Goal: Information Seeking & Learning: Learn about a topic

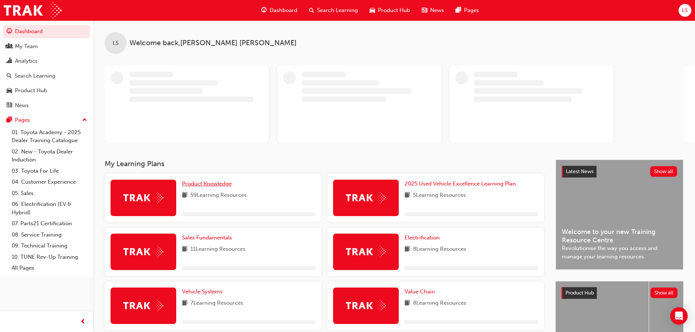
click at [213, 183] on span "Product Knowledge" at bounding box center [207, 183] width 50 height 7
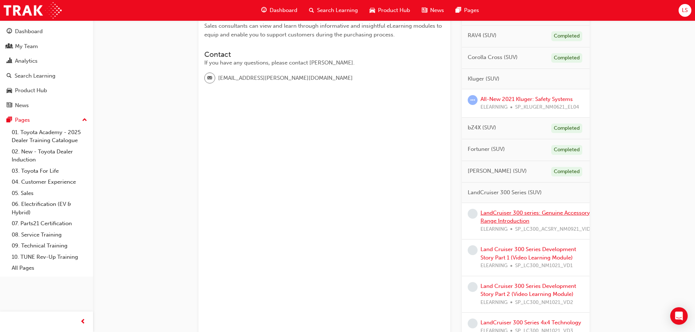
scroll to position [219, 0]
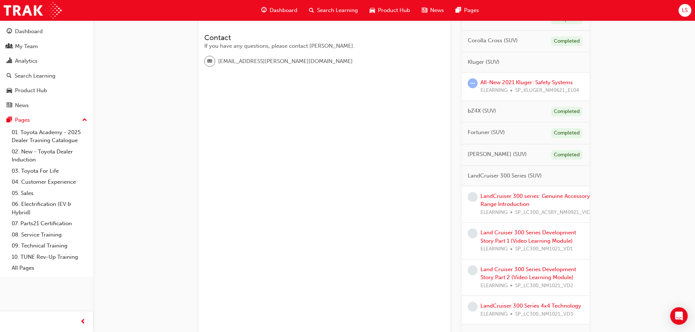
click at [503, 200] on div "LandCruiser 300 series: Genuine Accessory Range Introduction ELEARNING SP_LC300…" at bounding box center [535, 204] width 110 height 25
click at [520, 197] on link "LandCruiser 300 series: Genuine Accessory Range Introduction" at bounding box center [534, 200] width 109 height 15
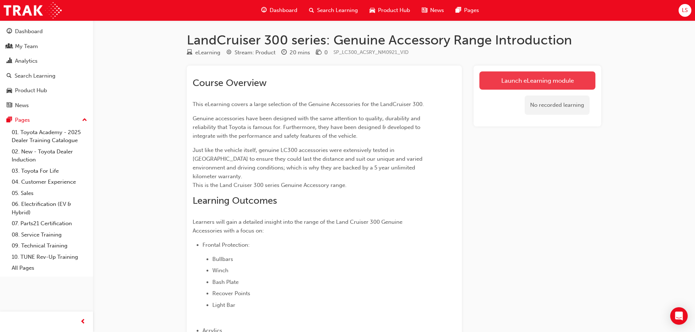
click at [520, 85] on link "Launch eLearning module" at bounding box center [537, 80] width 116 height 18
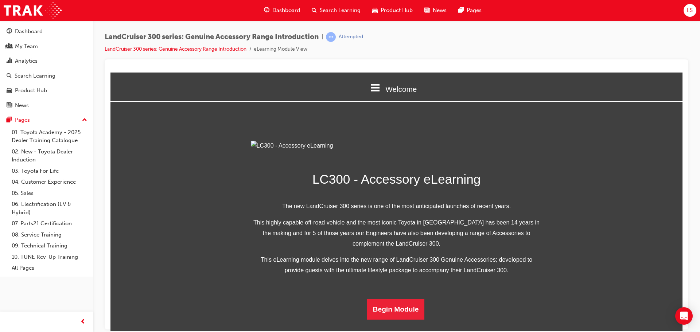
scroll to position [142, 0]
click at [396, 319] on button "Begin Module" at bounding box center [396, 309] width 58 height 20
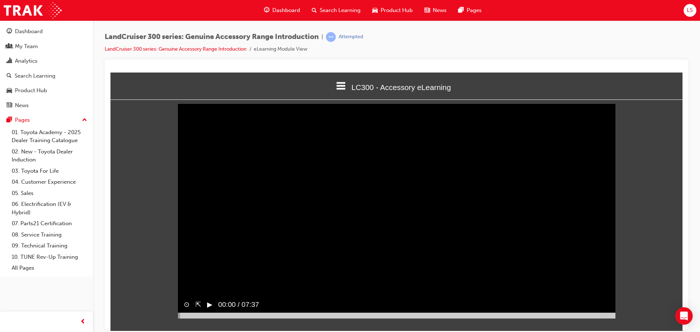
scroll to position [3, 0]
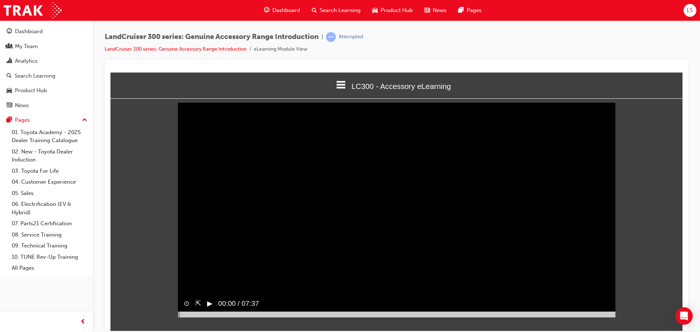
click at [210, 309] on button "▶︎" at bounding box center [209, 303] width 5 height 11
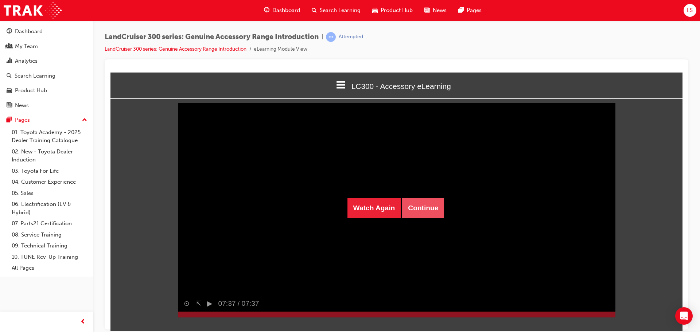
click at [427, 214] on button "Continue" at bounding box center [423, 208] width 42 height 20
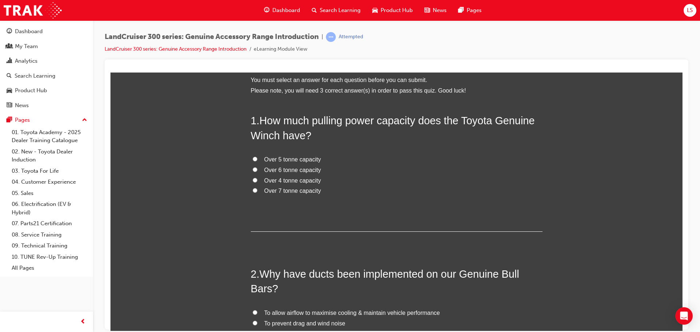
scroll to position [0, 0]
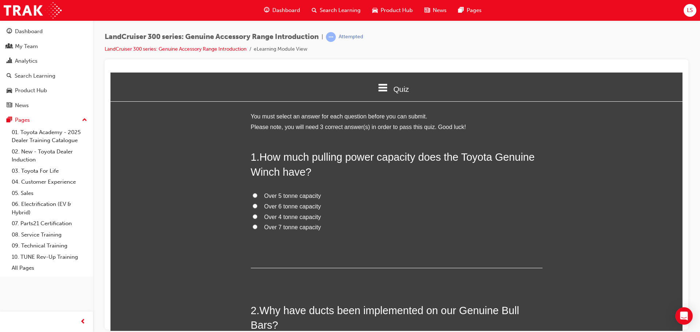
click at [253, 218] on input "Over 4 tonne capacity" at bounding box center [255, 216] width 5 height 5
radio input "true"
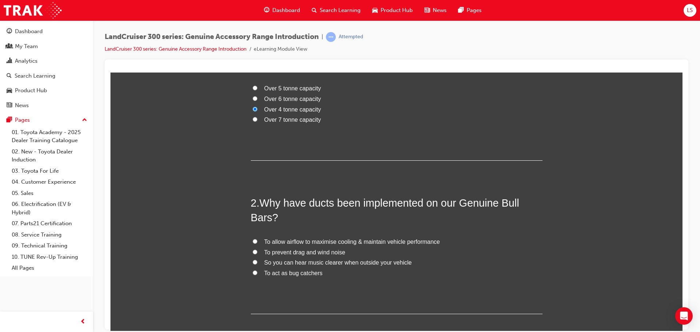
scroll to position [109, 0]
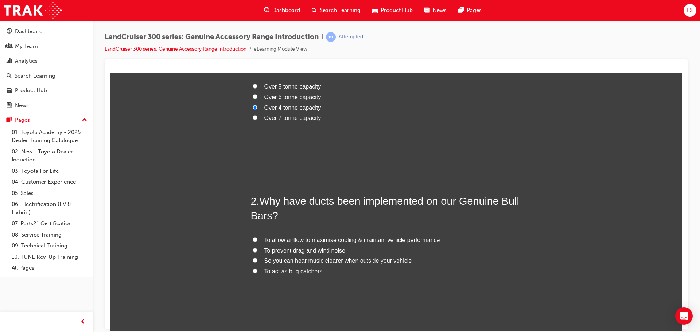
click at [256, 239] on label "To allow airflow to maximise cooling & maintain vehicle performance" at bounding box center [397, 240] width 292 height 11
click at [256, 239] on input "To allow airflow to maximise cooling & maintain vehicle performance" at bounding box center [255, 239] width 5 height 5
radio input "true"
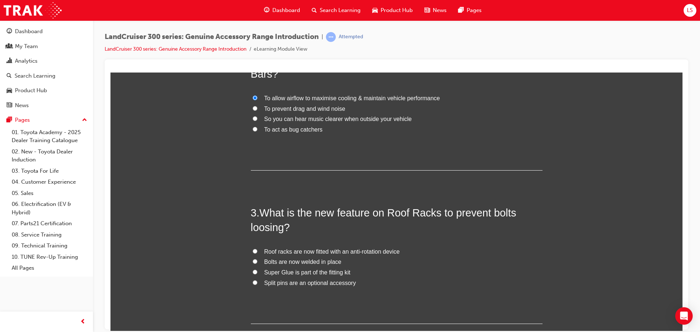
scroll to position [255, 0]
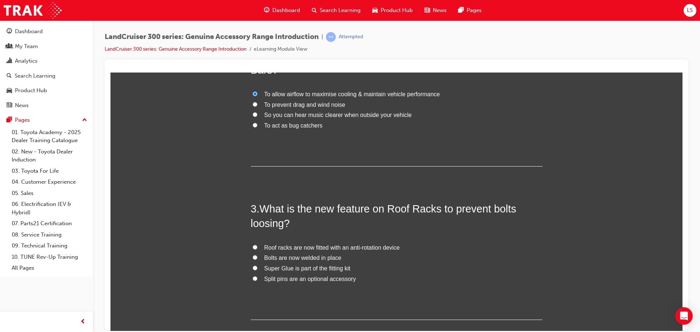
click at [259, 245] on label "Roof racks are now fitted with an anti-rotation device" at bounding box center [397, 247] width 292 height 11
click at [257, 245] on input "Roof racks are now fitted with an anti-rotation device" at bounding box center [255, 247] width 5 height 5
radio input "true"
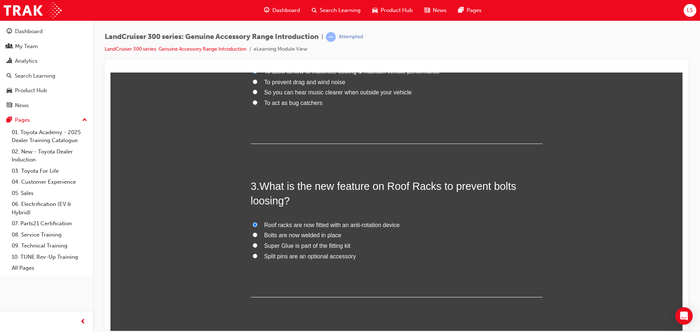
scroll to position [299, 0]
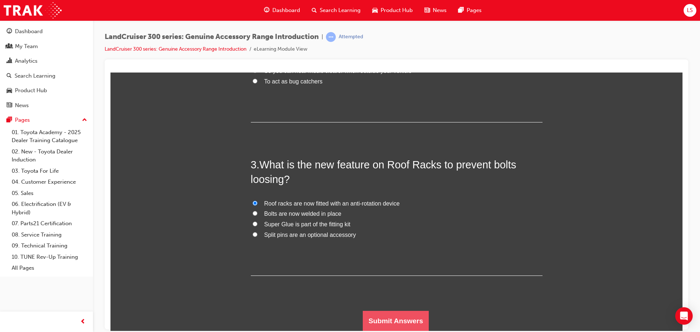
click at [393, 321] on button "Submit Answers" at bounding box center [396, 321] width 66 height 20
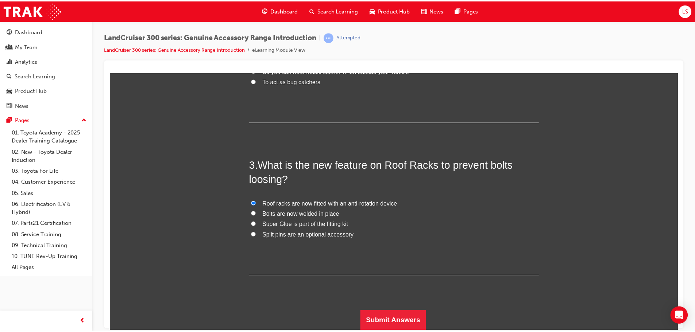
scroll to position [0, 0]
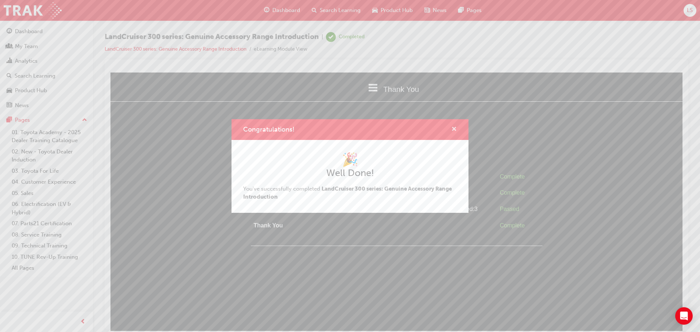
drag, startPoint x: 327, startPoint y: 46, endPoint x: 454, endPoint y: 128, distance: 151.7
click at [454, 128] on span "cross-icon" at bounding box center [453, 130] width 5 height 7
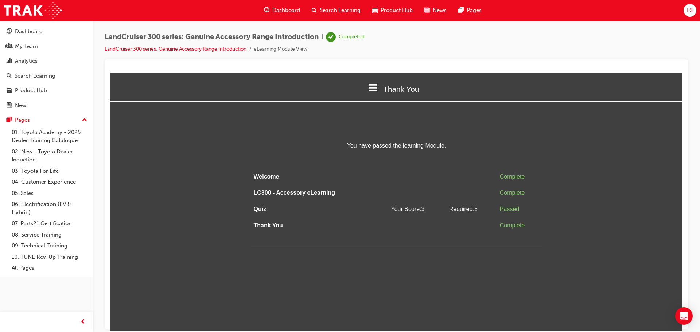
click at [292, 8] on span "Dashboard" at bounding box center [286, 10] width 28 height 8
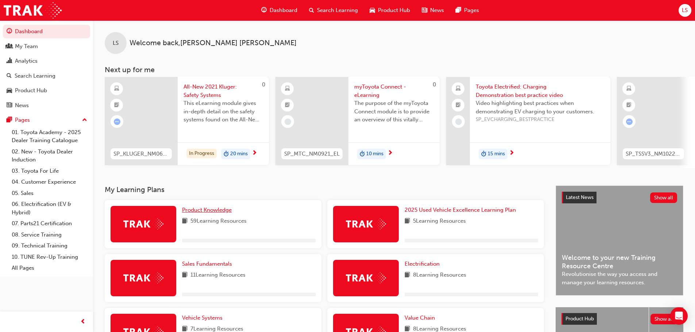
click at [213, 213] on span "Product Knowledge" at bounding box center [207, 210] width 50 height 7
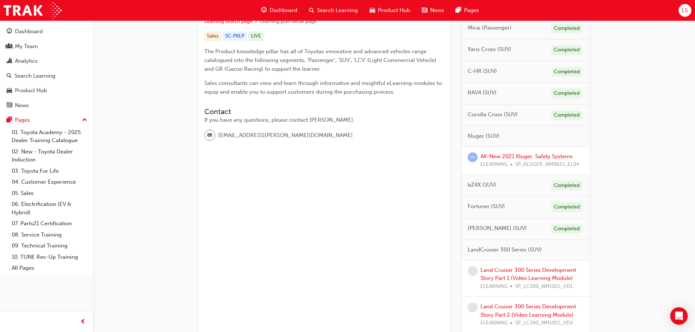
scroll to position [219, 0]
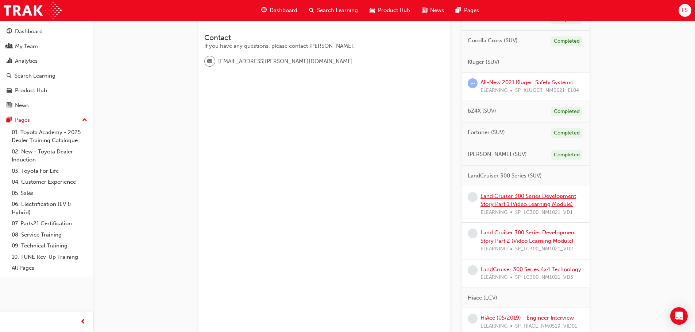
click at [528, 202] on link "Land Cruiser 300 Series Development Story Part 1 (Video Learning Module)" at bounding box center [528, 200] width 96 height 15
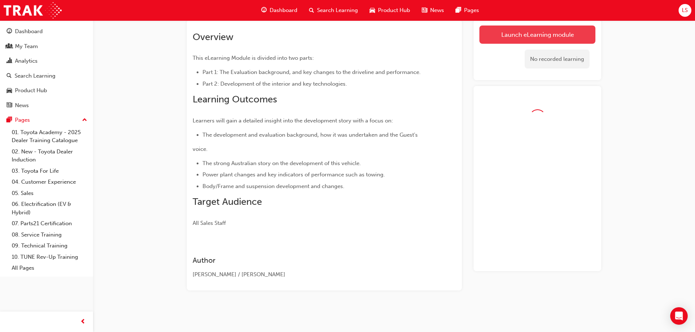
scroll to position [63, 0]
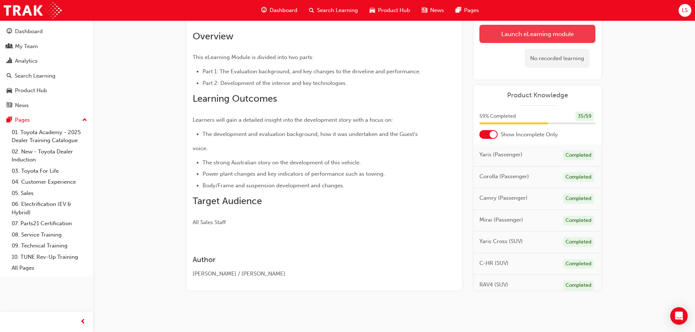
click at [535, 35] on link "Launch eLearning module" at bounding box center [537, 34] width 116 height 18
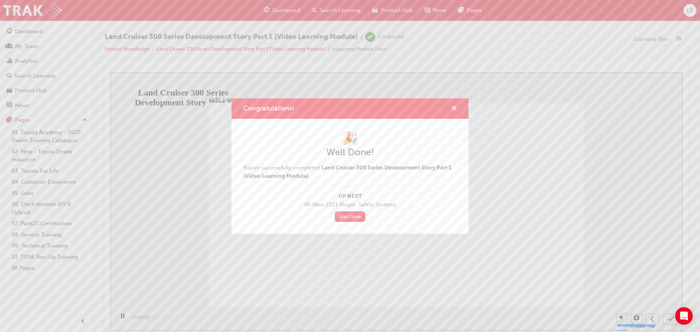
click at [454, 107] on span "cross-icon" at bounding box center [453, 109] width 5 height 7
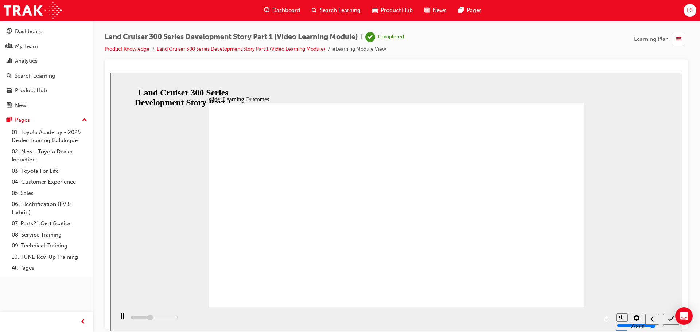
type input "5300"
click at [275, 8] on span "Dashboard" at bounding box center [286, 10] width 28 height 8
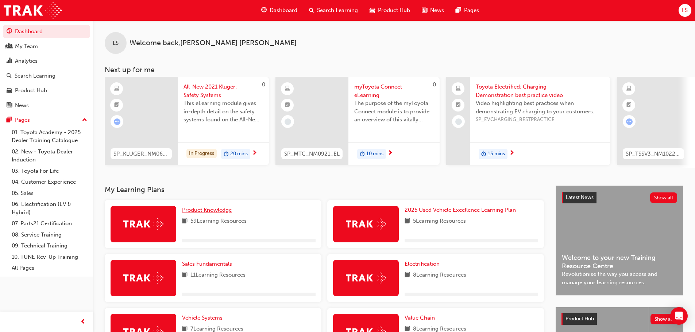
drag, startPoint x: 217, startPoint y: 210, endPoint x: 294, endPoint y: 171, distance: 86.1
click at [217, 210] on span "Product Knowledge" at bounding box center [207, 210] width 50 height 7
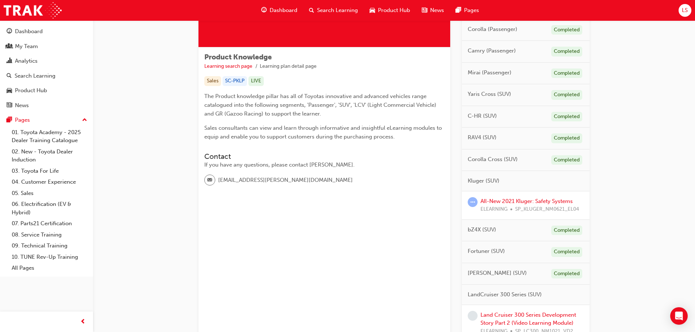
scroll to position [109, 0]
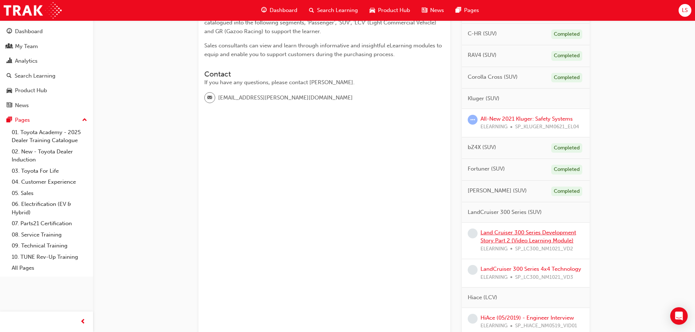
click at [490, 234] on link "Land Cruiser 300 Series Development Story Part 2 (Video Learning Module)" at bounding box center [528, 236] width 96 height 15
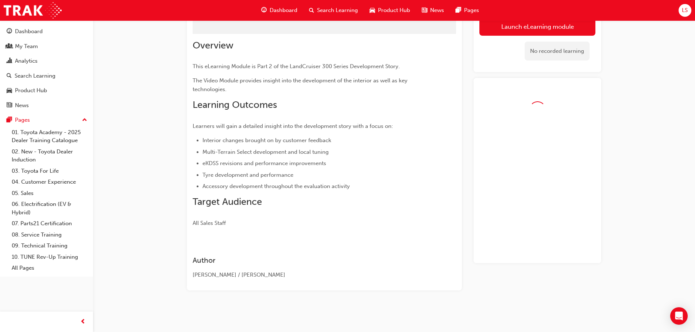
scroll to position [106, 0]
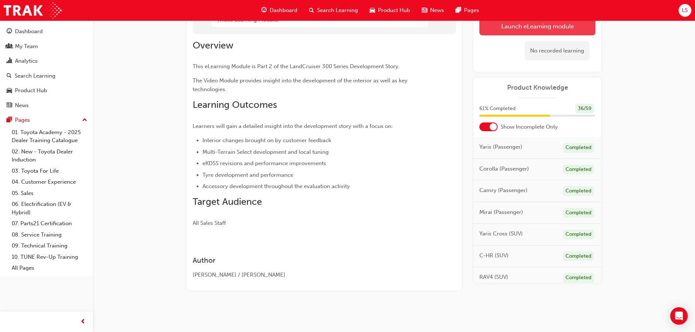
click at [531, 28] on button "Launch eLearning module" at bounding box center [537, 26] width 116 height 18
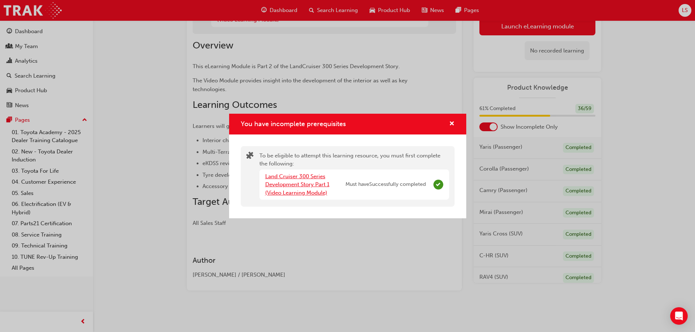
click at [303, 184] on link "Land Cruiser 300 Series Development Story Part 1 (Video Learning Module)" at bounding box center [297, 184] width 64 height 23
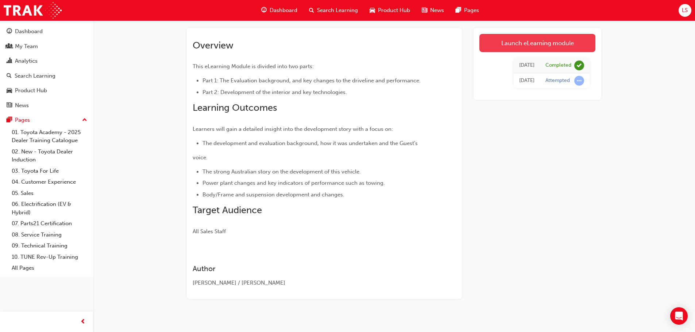
click at [525, 40] on link "Launch eLearning module" at bounding box center [537, 43] width 116 height 18
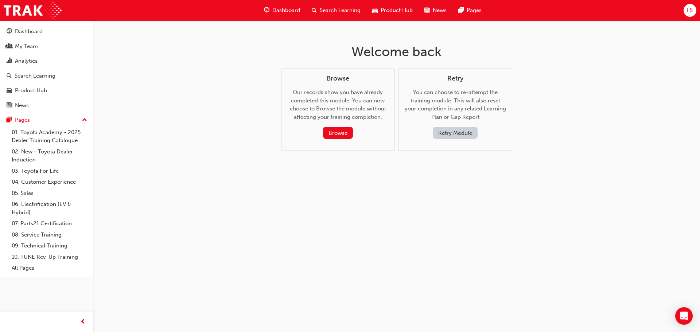
click at [285, 10] on span "Dashboard" at bounding box center [286, 10] width 28 height 8
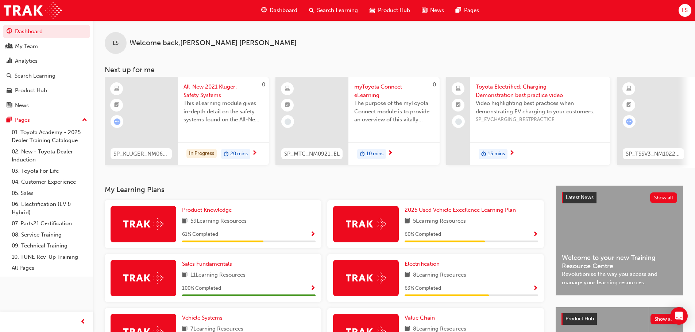
click at [314, 237] on span "Show Progress" at bounding box center [312, 235] width 5 height 7
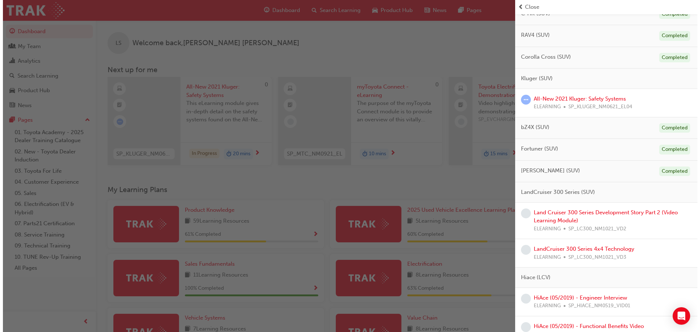
scroll to position [182, 0]
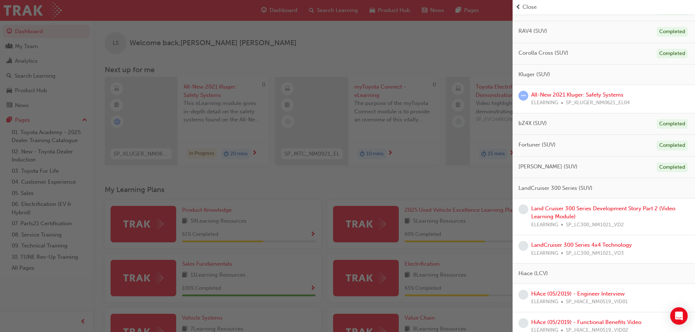
click at [556, 213] on div "Land Cruiser 300 Series Development Story Part 2 (Video Learning Module) ELEARN…" at bounding box center [610, 217] width 158 height 25
click at [549, 217] on link "Land Cruiser 300 Series Development Story Part 2 (Video Learning Module)" at bounding box center [603, 212] width 144 height 15
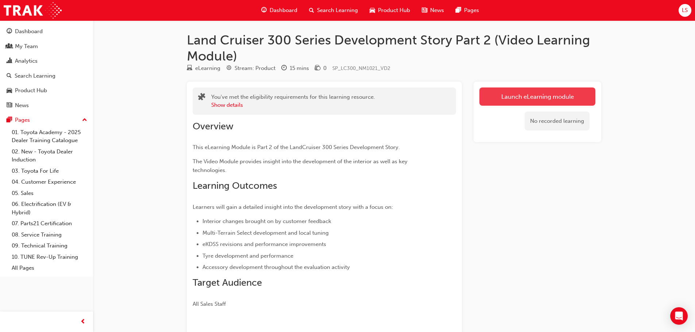
click at [536, 98] on link "Launch eLearning module" at bounding box center [537, 97] width 116 height 18
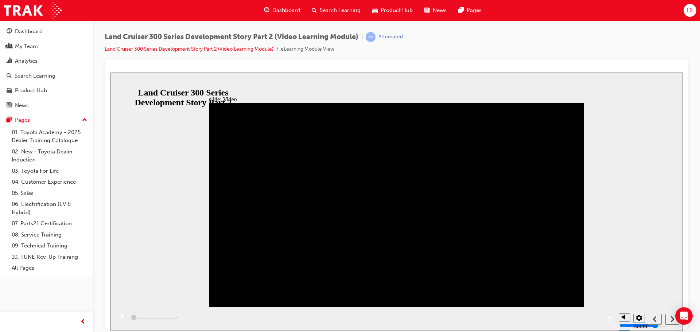
drag, startPoint x: 632, startPoint y: 180, endPoint x: 618, endPoint y: 180, distance: 13.9
click at [626, 180] on div "slide: Video Video_Icon_Digital_System_RGB_REV.png Click to play video Click to…" at bounding box center [396, 201] width 572 height 259
click at [121, 318] on icon "play/pause" at bounding box center [123, 315] width 4 height 5
click at [293, 8] on span "Dashboard" at bounding box center [286, 10] width 28 height 8
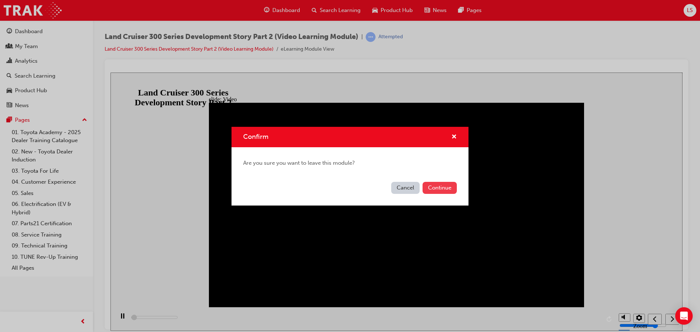
type input "3600"
click at [430, 193] on button "Continue" at bounding box center [440, 188] width 34 height 12
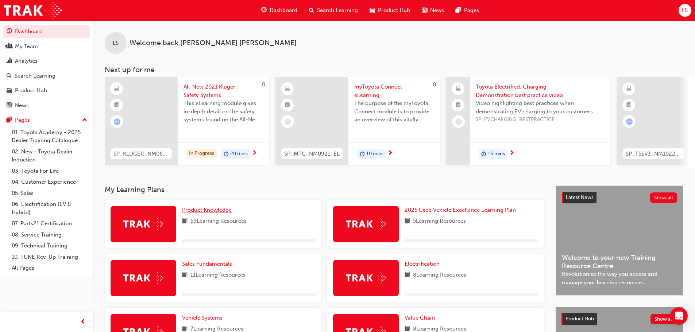
click at [214, 213] on span "Product Knowledge" at bounding box center [207, 210] width 50 height 7
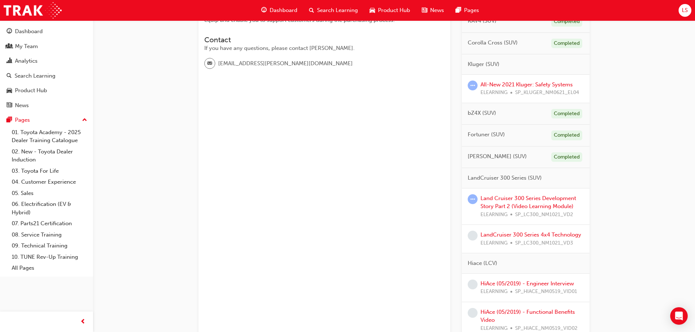
scroll to position [219, 0]
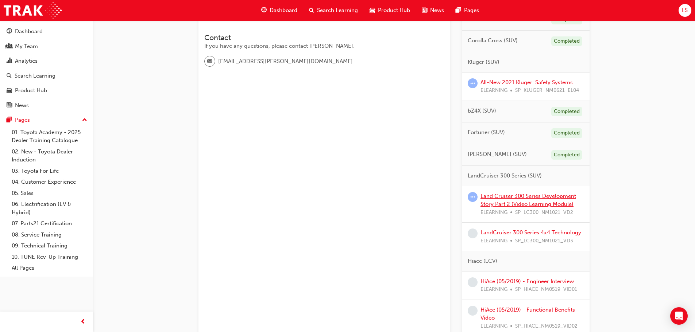
click at [507, 202] on link "Land Cruiser 300 Series Development Story Part 2 (Video Learning Module)" at bounding box center [528, 200] width 96 height 15
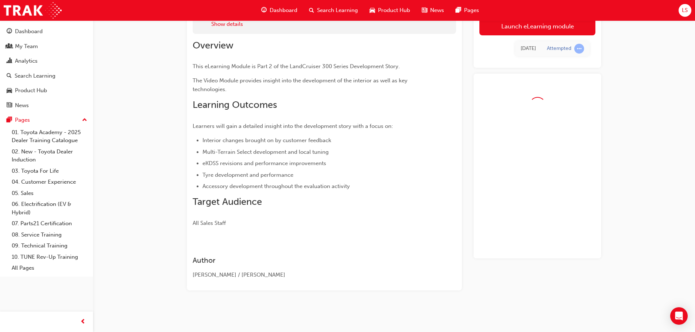
scroll to position [8, 0]
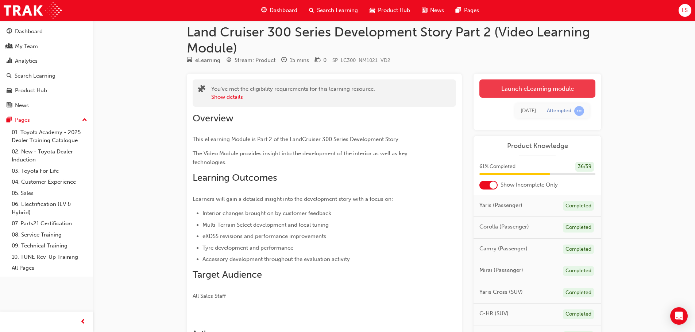
click at [527, 83] on link "Launch eLearning module" at bounding box center [537, 88] width 116 height 18
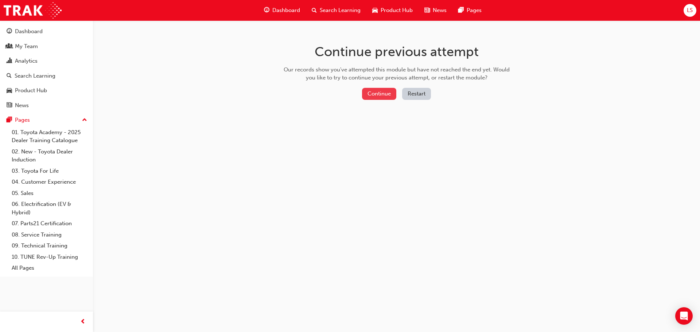
click at [374, 90] on button "Continue" at bounding box center [379, 94] width 34 height 12
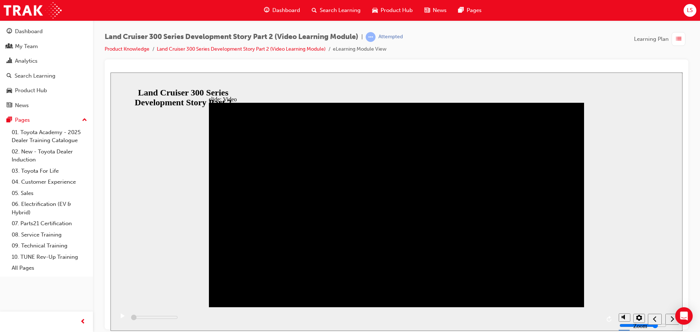
click at [121, 318] on icon "play/pause" at bounding box center [123, 315] width 4 height 5
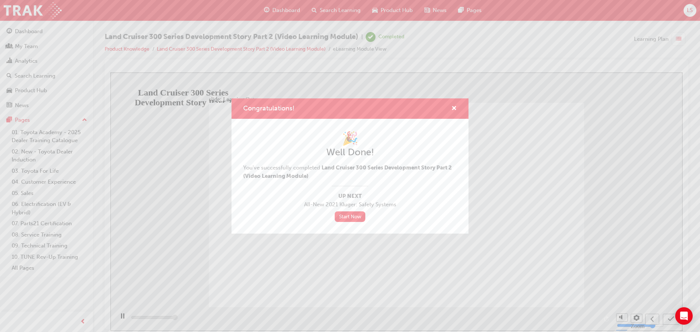
type input "13000"
